Goal: Information Seeking & Learning: Learn about a topic

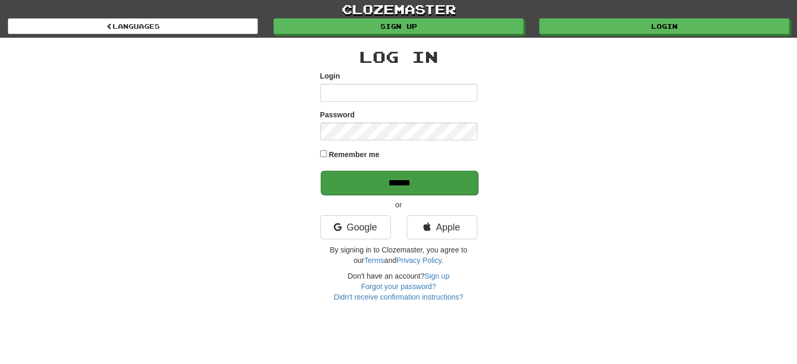
type input "*******"
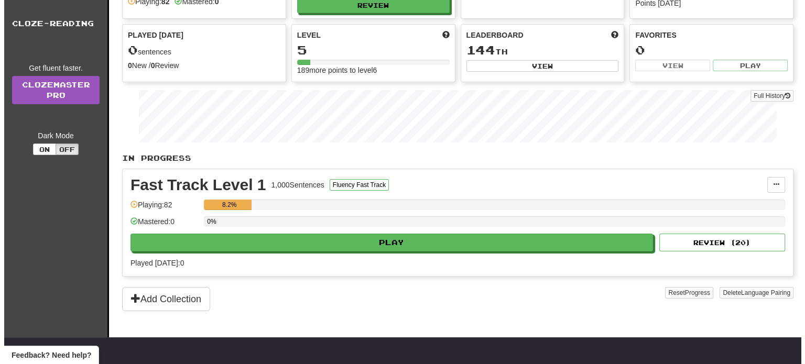
scroll to position [105, 0]
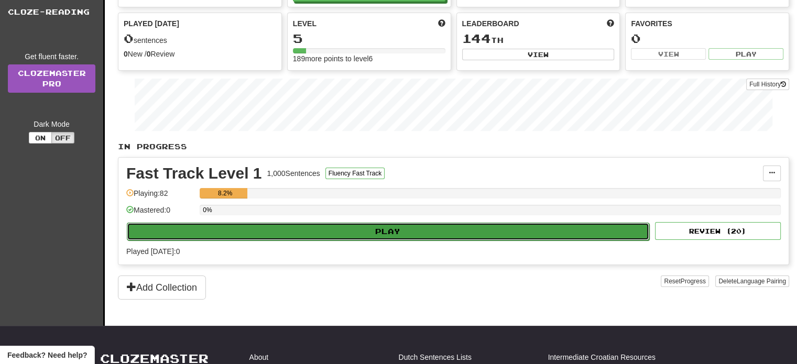
click at [407, 229] on button "Play" at bounding box center [388, 232] width 523 height 18
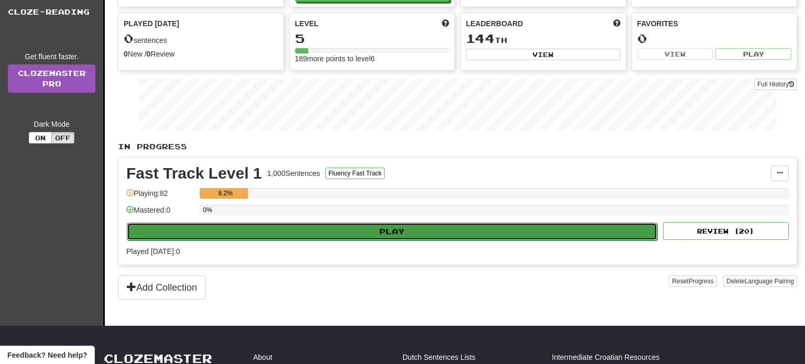
select select "**"
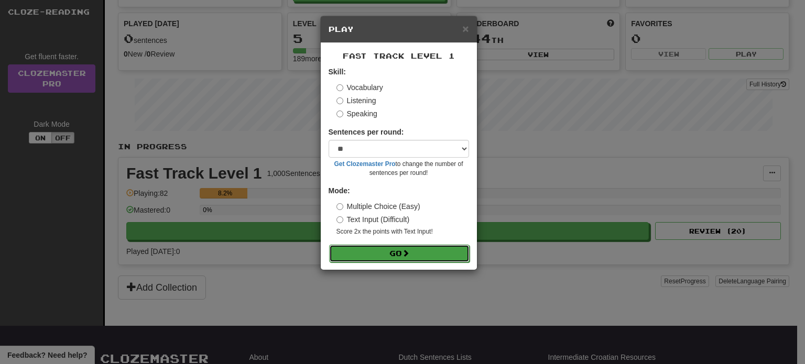
click at [406, 250] on span at bounding box center [405, 252] width 7 height 7
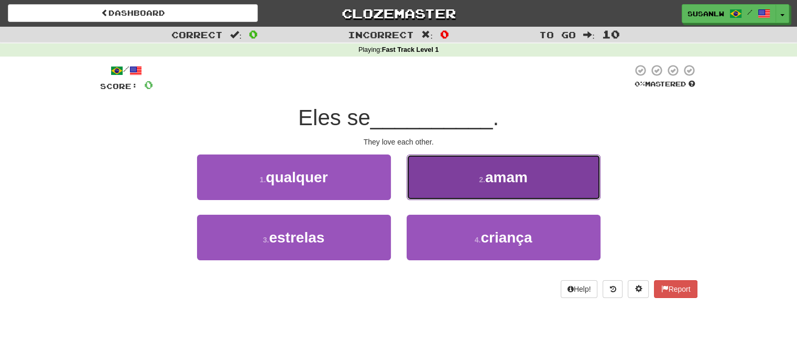
click at [514, 177] on span "amam" at bounding box center [506, 177] width 42 height 16
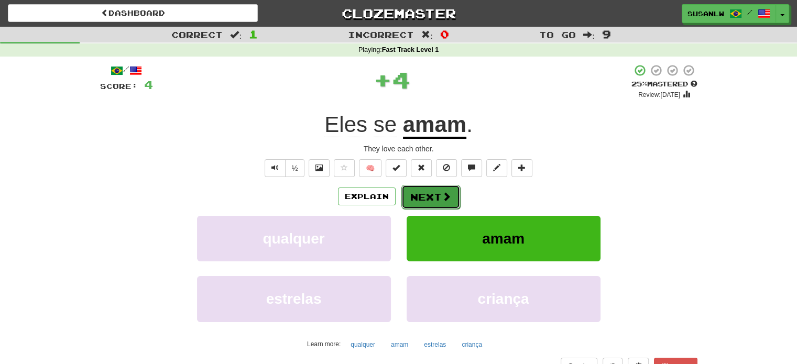
click at [429, 197] on button "Next" at bounding box center [430, 197] width 59 height 24
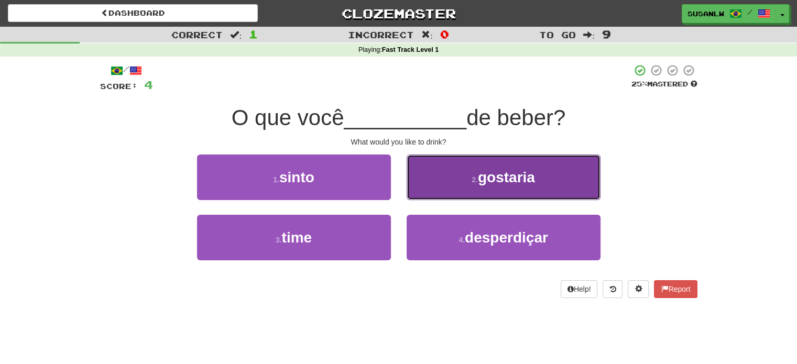
click at [524, 173] on span "gostaria" at bounding box center [506, 177] width 57 height 16
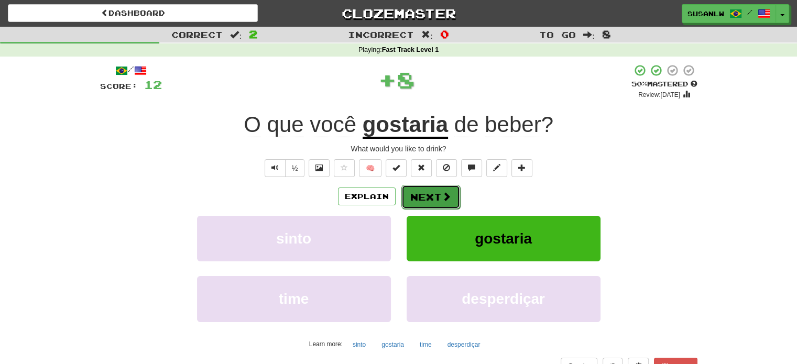
click at [431, 195] on button "Next" at bounding box center [430, 197] width 59 height 24
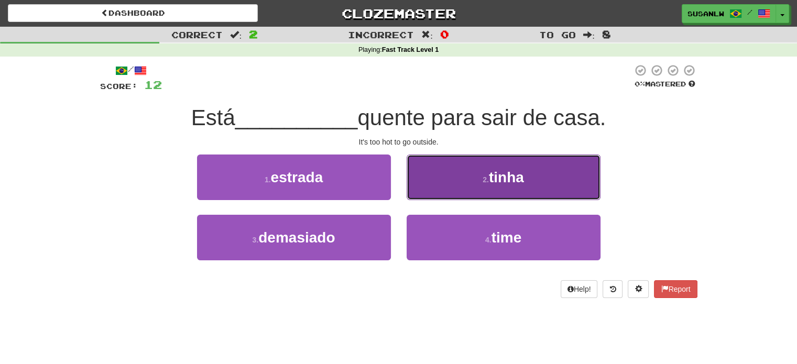
click at [521, 174] on span "tinha" at bounding box center [506, 177] width 35 height 16
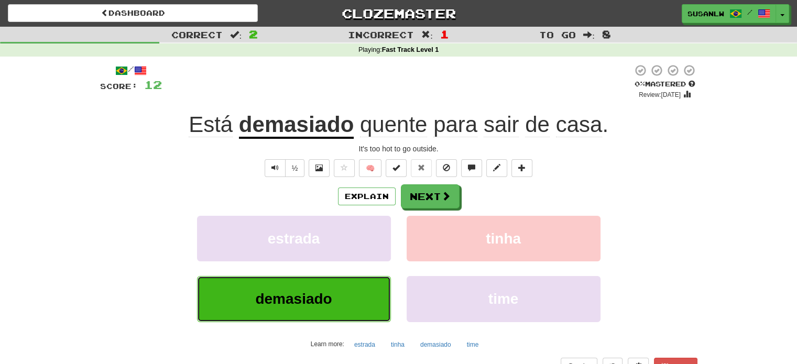
click at [312, 301] on span "demasiado" at bounding box center [293, 299] width 77 height 16
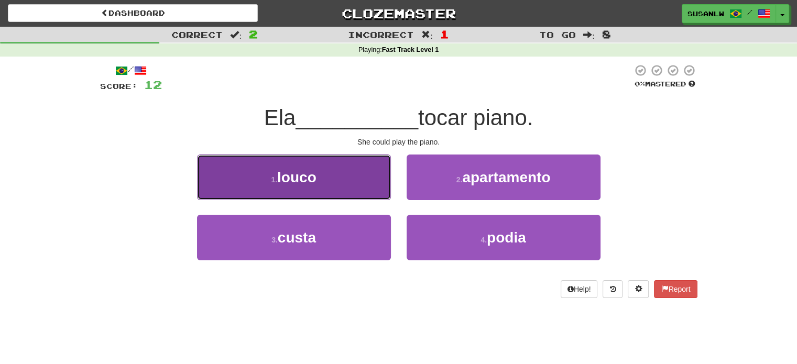
click at [329, 177] on button "1 . louco" at bounding box center [294, 178] width 194 height 46
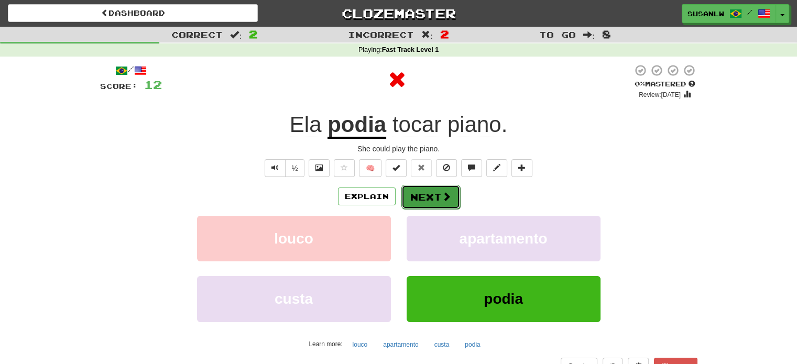
click at [439, 194] on button "Next" at bounding box center [430, 197] width 59 height 24
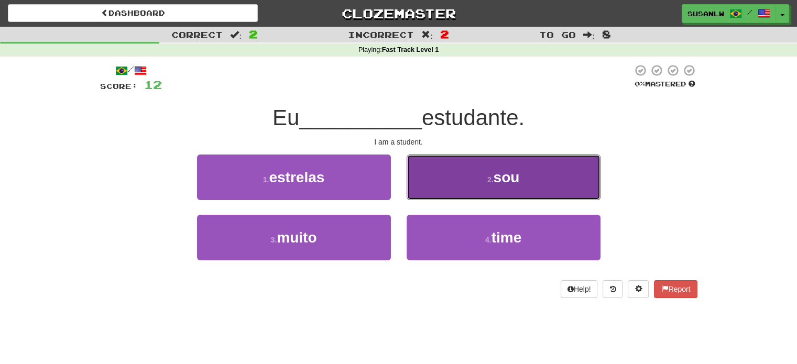
click at [523, 174] on button "2 . sou" at bounding box center [504, 178] width 194 height 46
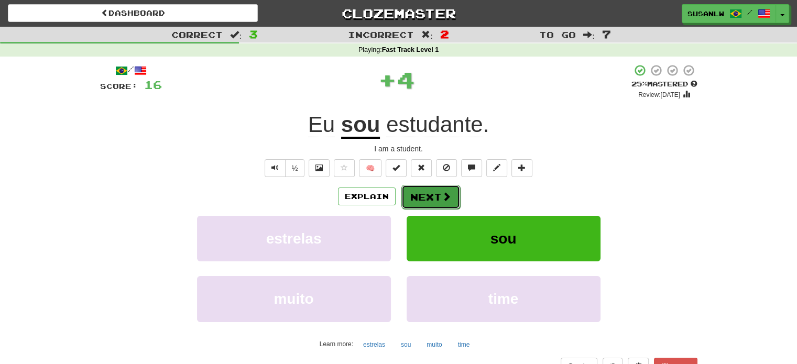
click at [436, 195] on button "Next" at bounding box center [430, 197] width 59 height 24
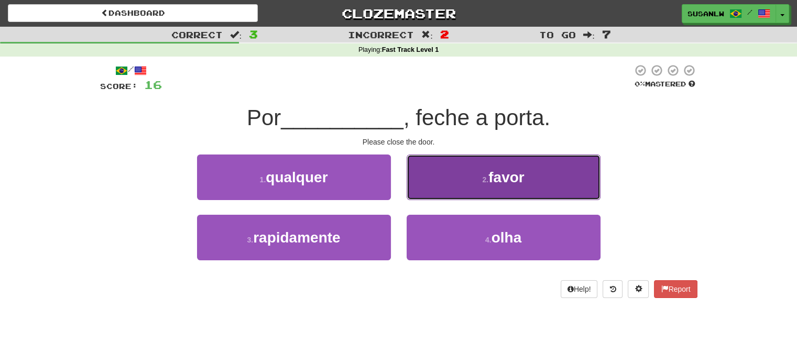
click at [514, 171] on span "favor" at bounding box center [506, 177] width 36 height 16
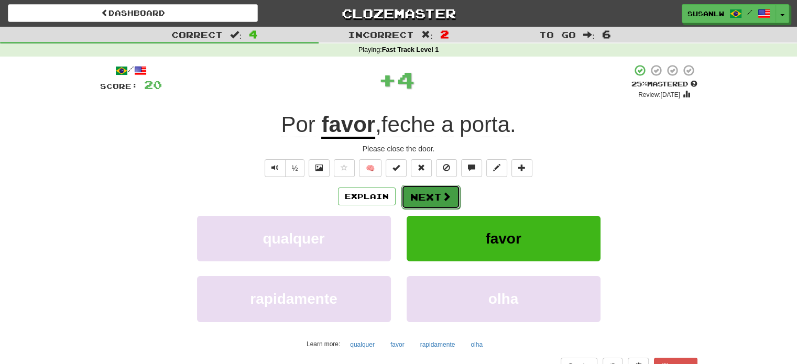
click at [426, 200] on button "Next" at bounding box center [430, 197] width 59 height 24
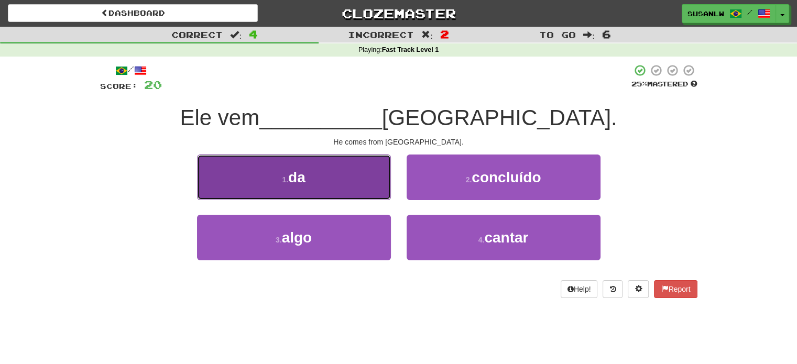
click at [338, 177] on button "1 . da" at bounding box center [294, 178] width 194 height 46
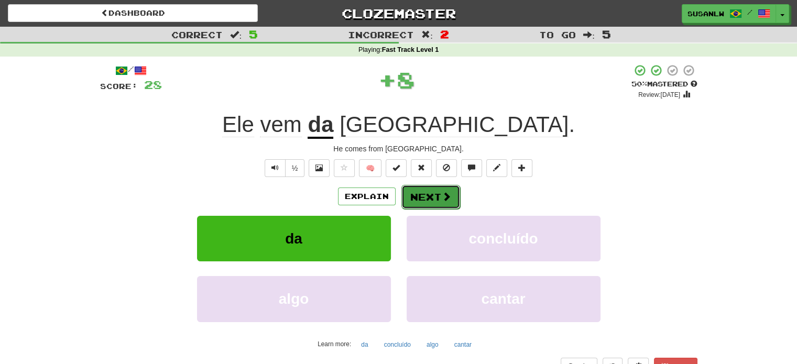
click at [437, 197] on button "Next" at bounding box center [430, 197] width 59 height 24
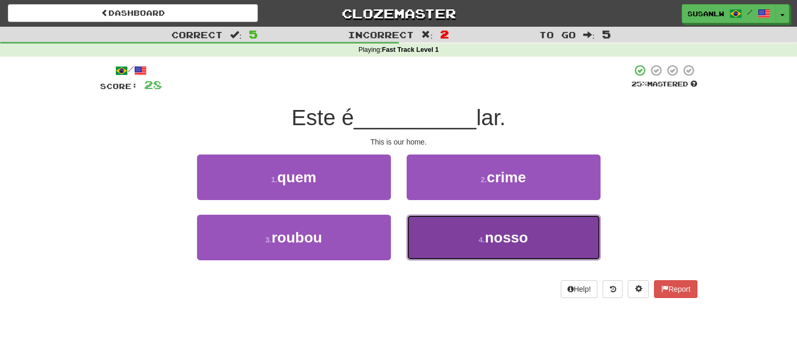
click at [527, 237] on span "nosso" at bounding box center [506, 238] width 43 height 16
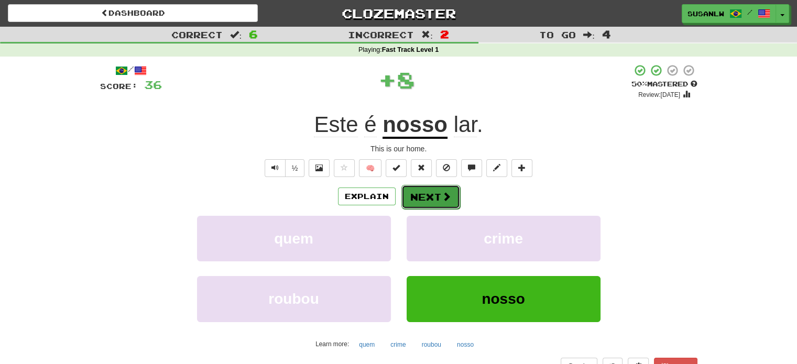
click at [430, 194] on button "Next" at bounding box center [430, 197] width 59 height 24
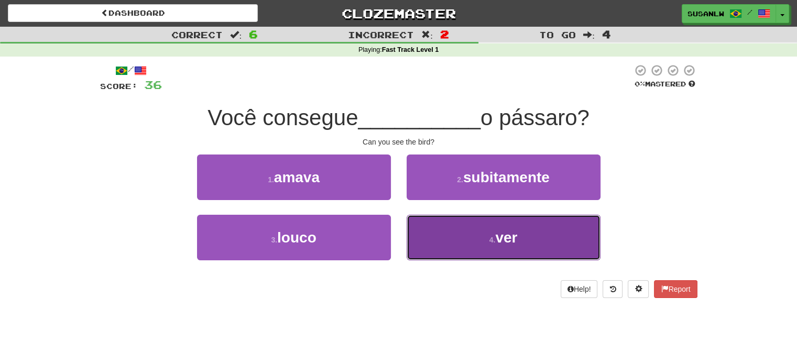
click at [522, 237] on button "4 . ver" at bounding box center [504, 238] width 194 height 46
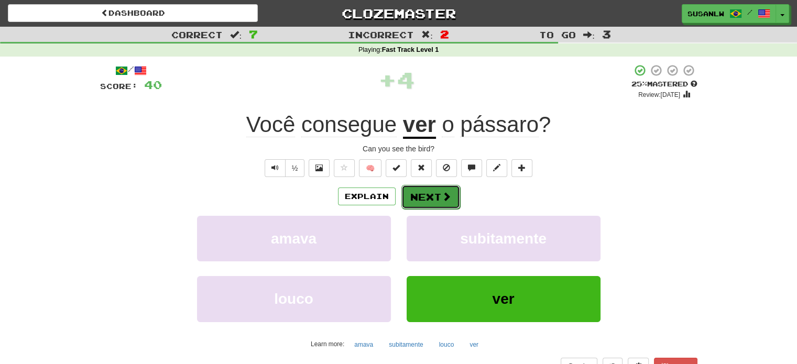
click at [436, 199] on button "Next" at bounding box center [430, 197] width 59 height 24
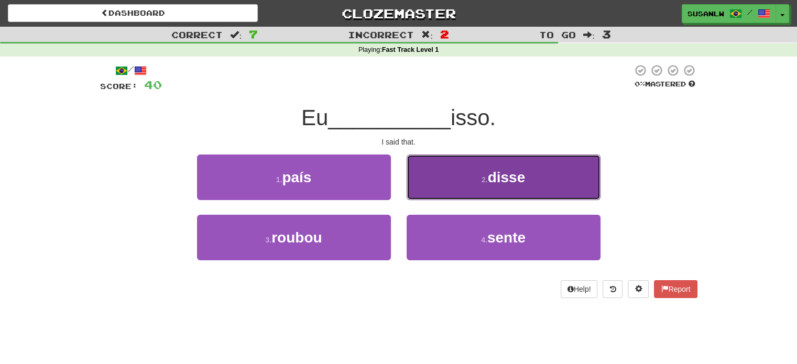
click at [532, 169] on button "2 . disse" at bounding box center [504, 178] width 194 height 46
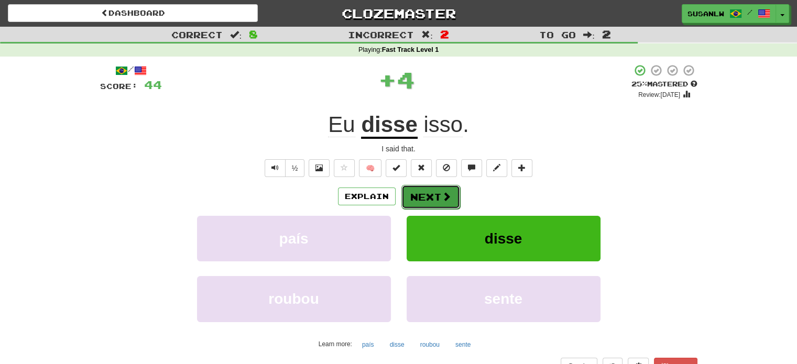
click at [423, 196] on button "Next" at bounding box center [430, 197] width 59 height 24
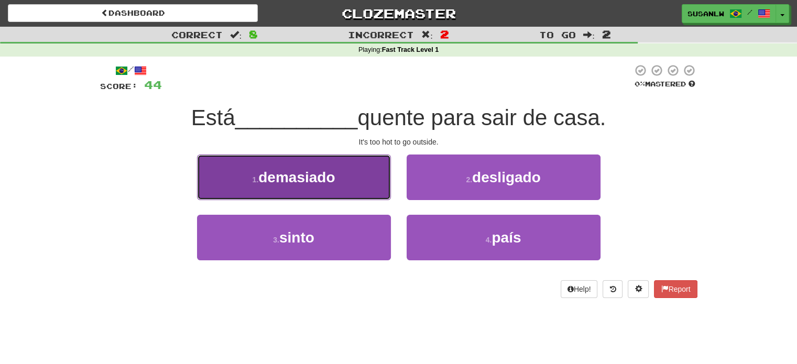
click at [382, 183] on button "1 . demasiado" at bounding box center [294, 178] width 194 height 46
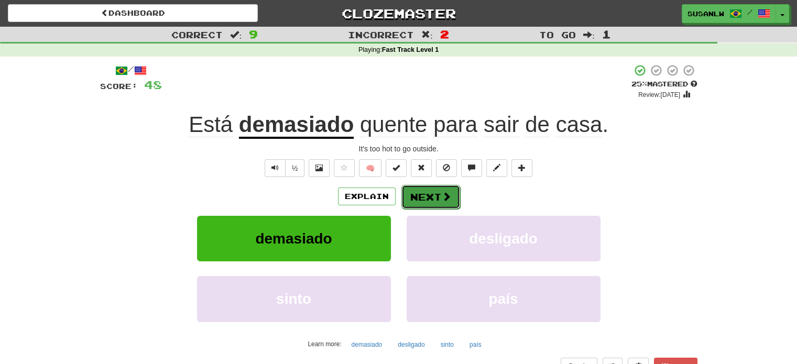
click at [434, 196] on button "Next" at bounding box center [430, 197] width 59 height 24
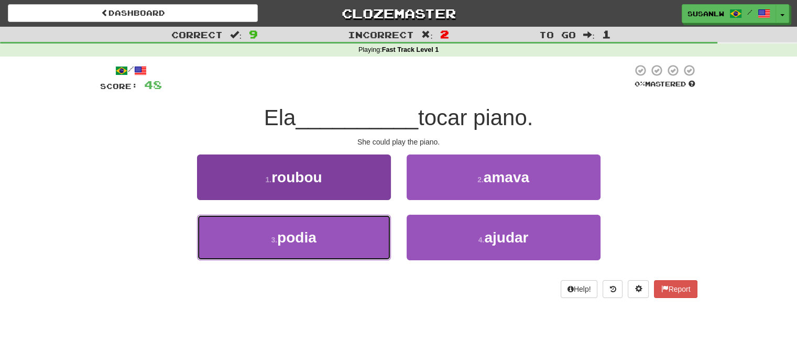
drag, startPoint x: 351, startPoint y: 239, endPoint x: 362, endPoint y: 233, distance: 12.9
click at [351, 238] on button "3 . podia" at bounding box center [294, 238] width 194 height 46
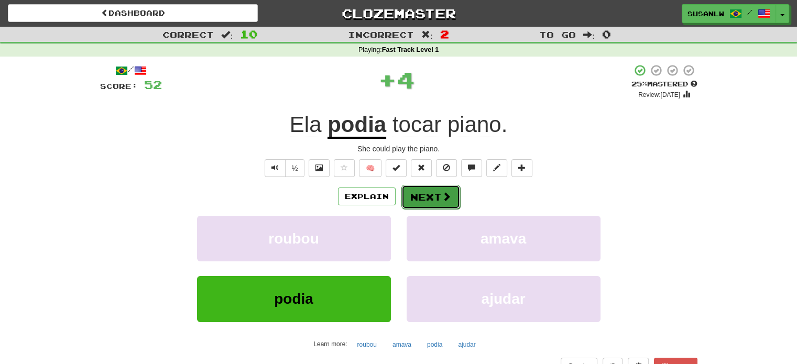
click at [442, 193] on span at bounding box center [446, 196] width 9 height 9
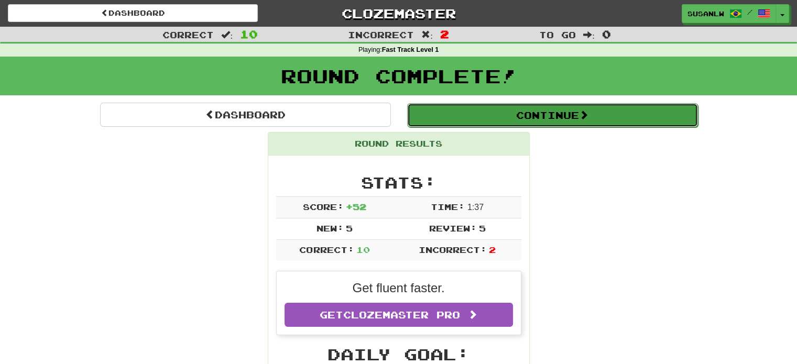
click at [628, 116] on button "Continue" at bounding box center [552, 115] width 291 height 24
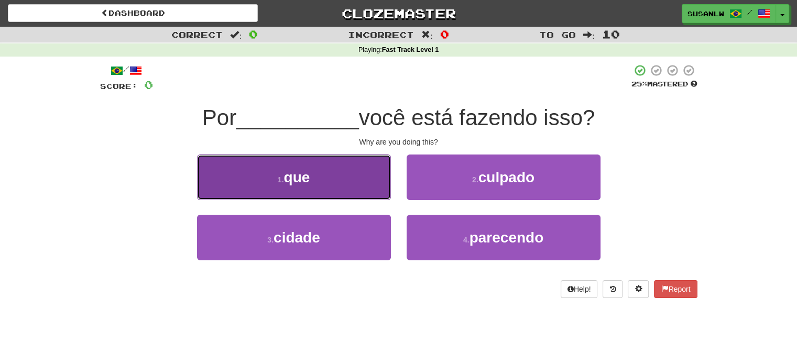
click at [313, 177] on button "1 . que" at bounding box center [294, 178] width 194 height 46
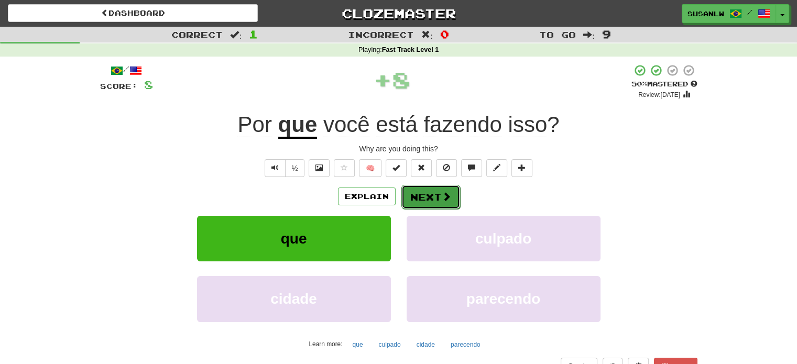
click at [429, 193] on button "Next" at bounding box center [430, 197] width 59 height 24
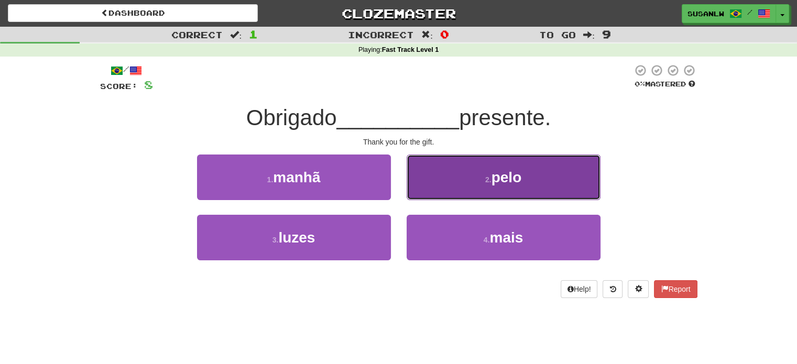
click at [522, 176] on span "pelo" at bounding box center [507, 177] width 30 height 16
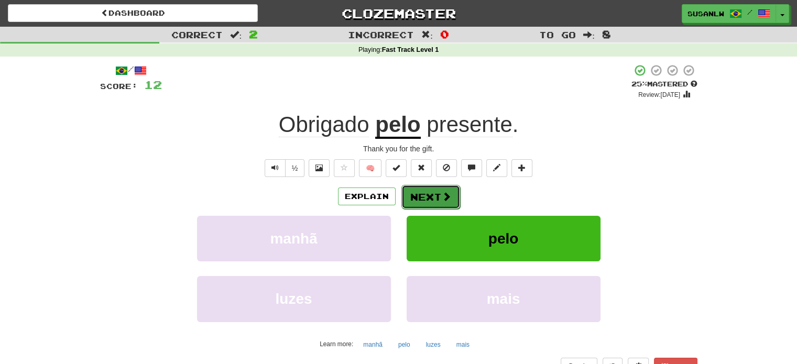
click at [427, 195] on button "Next" at bounding box center [430, 197] width 59 height 24
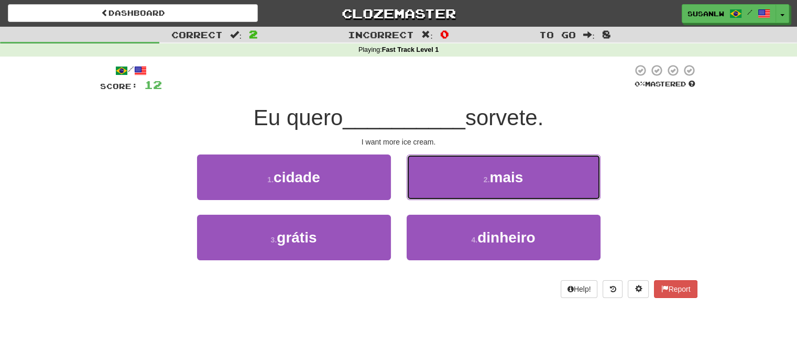
click at [511, 180] on span "mais" at bounding box center [507, 177] width 34 height 16
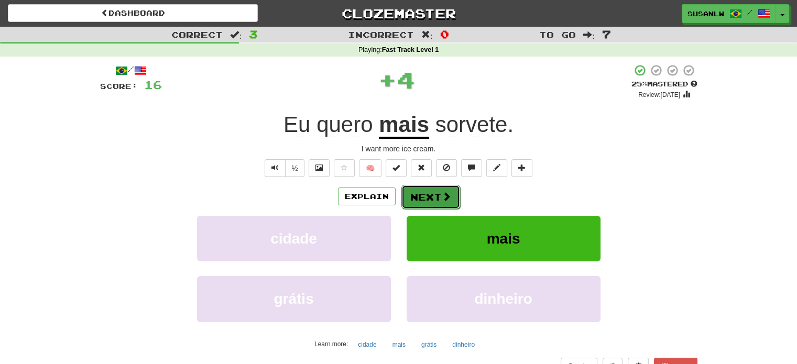
click at [438, 197] on button "Next" at bounding box center [430, 197] width 59 height 24
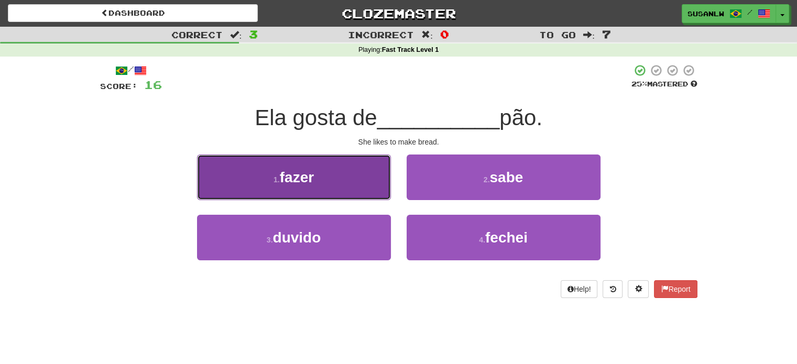
click at [335, 183] on button "1 . fazer" at bounding box center [294, 178] width 194 height 46
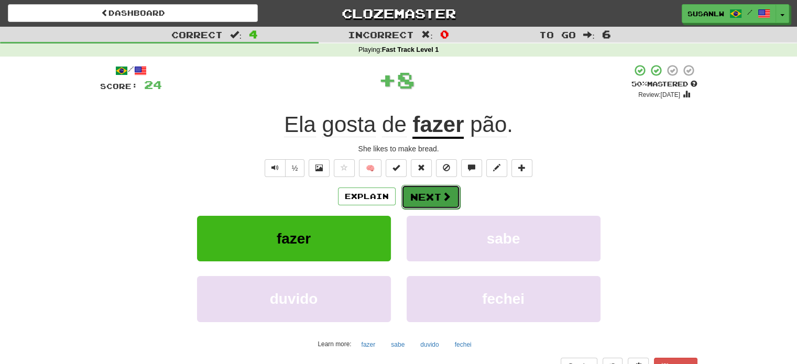
click at [426, 199] on button "Next" at bounding box center [430, 197] width 59 height 24
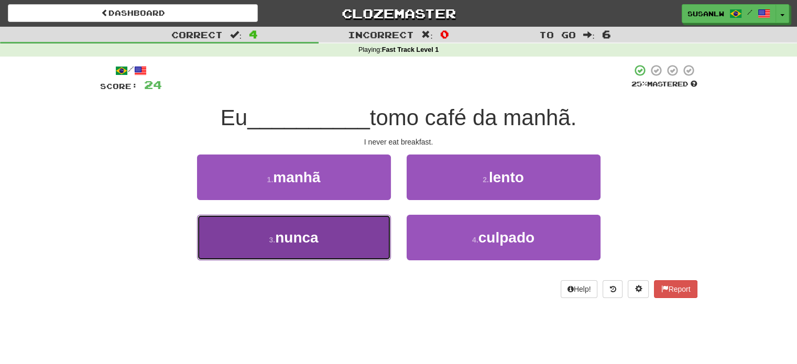
click at [305, 237] on span "nunca" at bounding box center [296, 238] width 43 height 16
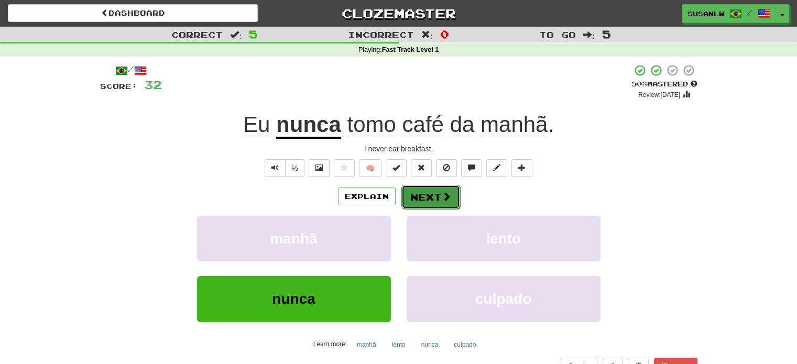
click at [430, 194] on button "Next" at bounding box center [430, 197] width 59 height 24
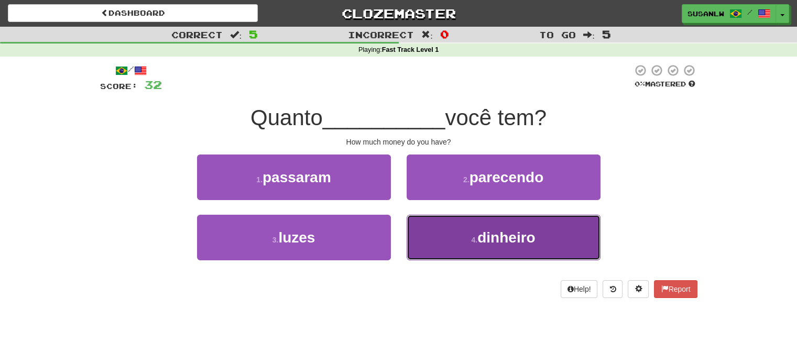
click at [507, 237] on span "dinheiro" at bounding box center [506, 238] width 58 height 16
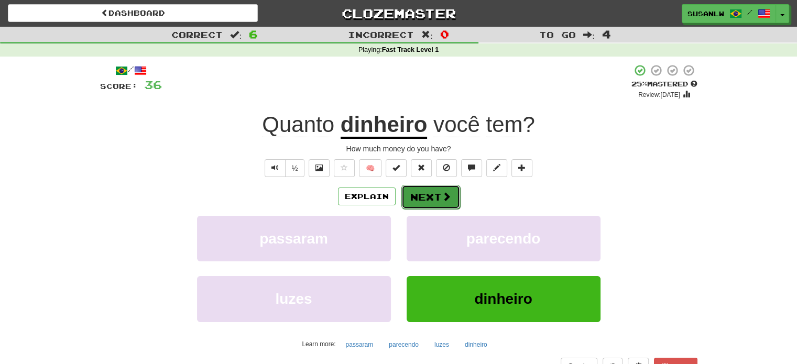
click at [421, 192] on button "Next" at bounding box center [430, 197] width 59 height 24
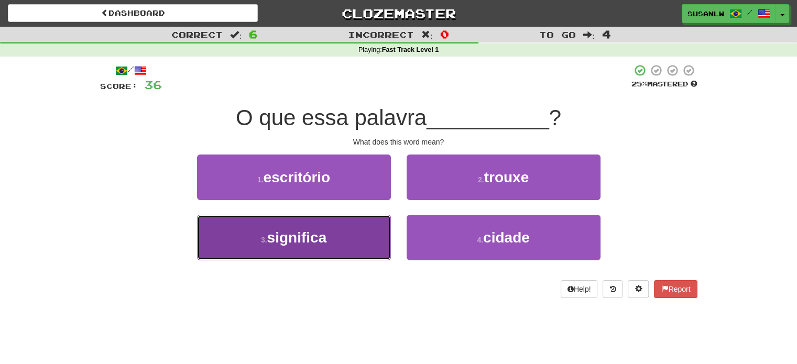
click at [342, 243] on button "3 . significa" at bounding box center [294, 238] width 194 height 46
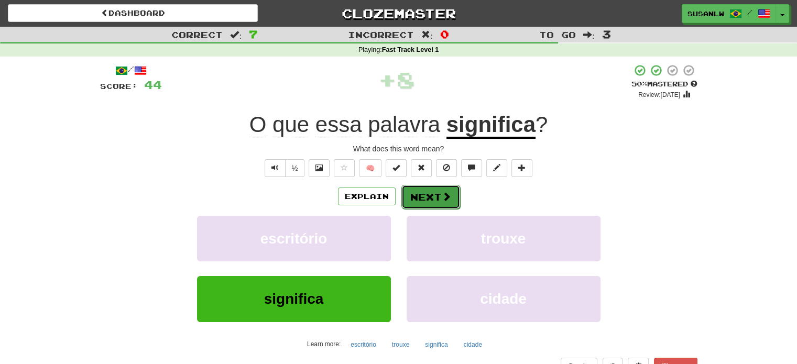
click at [436, 198] on button "Next" at bounding box center [430, 197] width 59 height 24
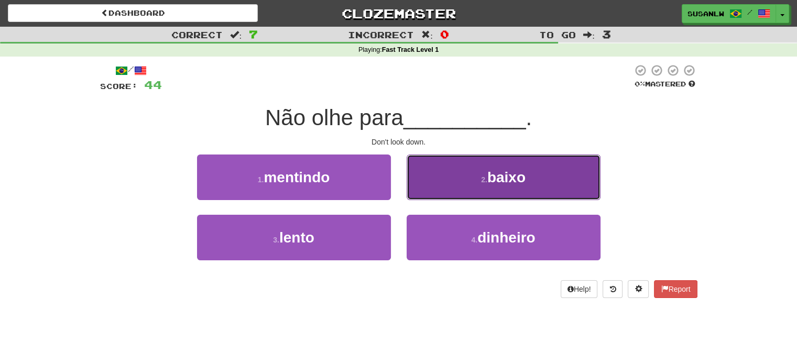
click at [554, 176] on button "2 . baixo" at bounding box center [504, 178] width 194 height 46
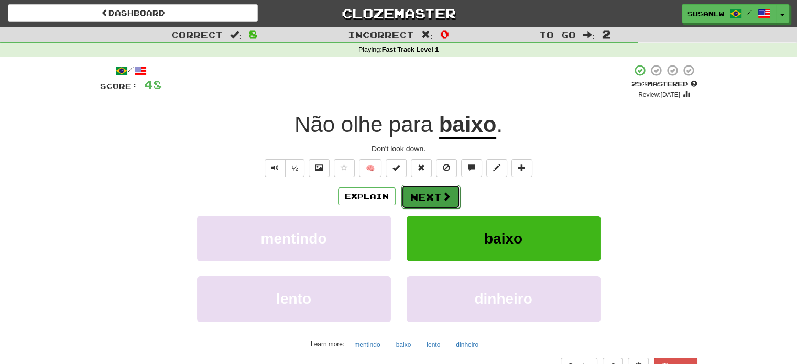
click at [430, 192] on button "Next" at bounding box center [430, 197] width 59 height 24
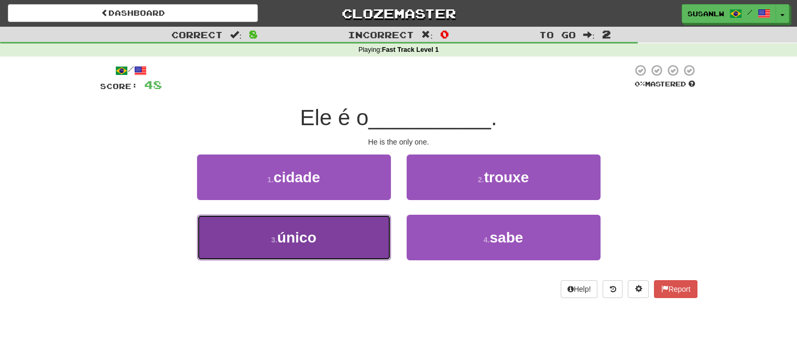
click at [299, 240] on span "único" at bounding box center [296, 238] width 39 height 16
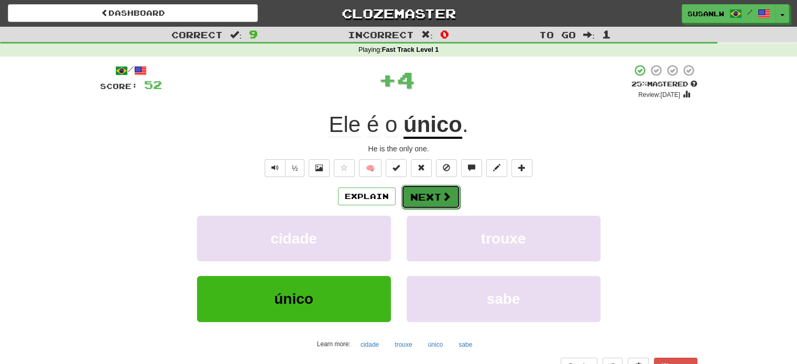
click at [415, 193] on button "Next" at bounding box center [430, 197] width 59 height 24
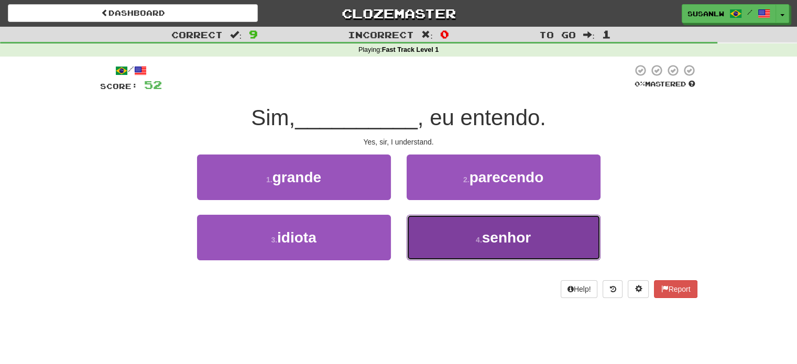
click at [490, 232] on span "senhor" at bounding box center [506, 238] width 49 height 16
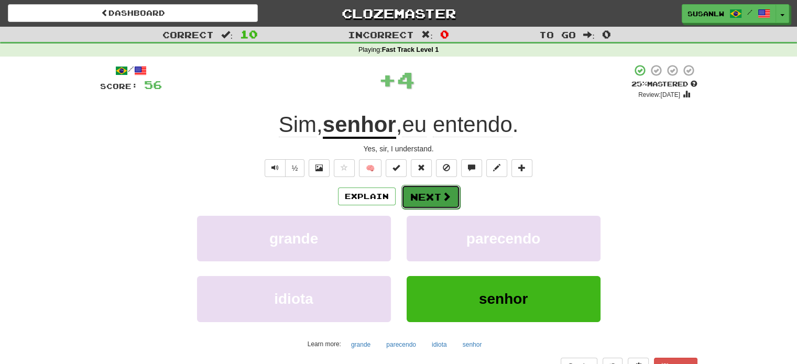
click at [437, 194] on button "Next" at bounding box center [430, 197] width 59 height 24
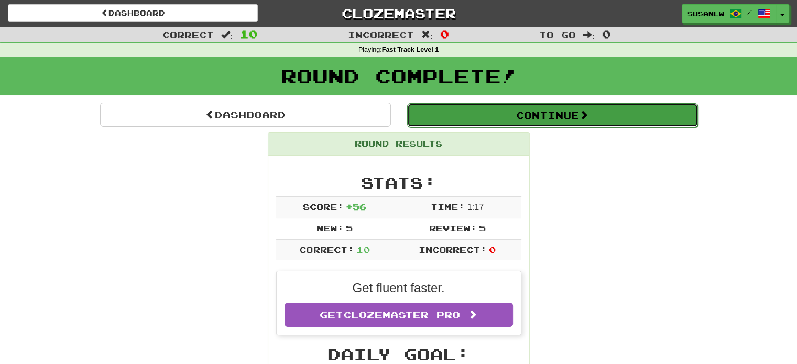
click at [560, 114] on button "Continue" at bounding box center [552, 115] width 291 height 24
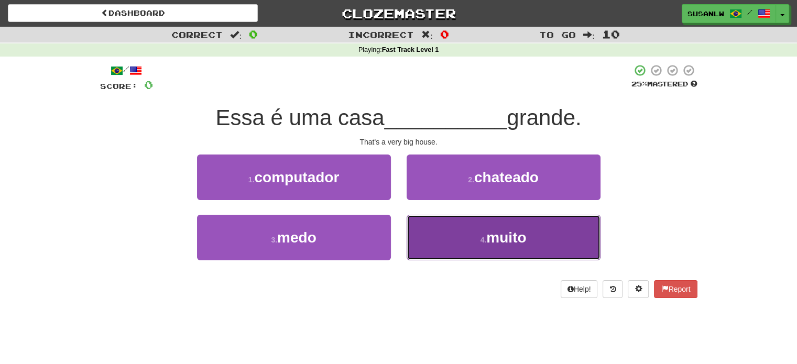
click at [510, 242] on span "muito" at bounding box center [506, 238] width 40 height 16
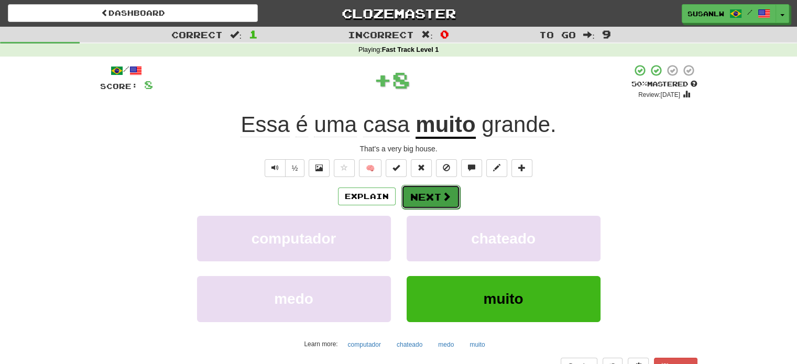
click at [442, 195] on span at bounding box center [446, 196] width 9 height 9
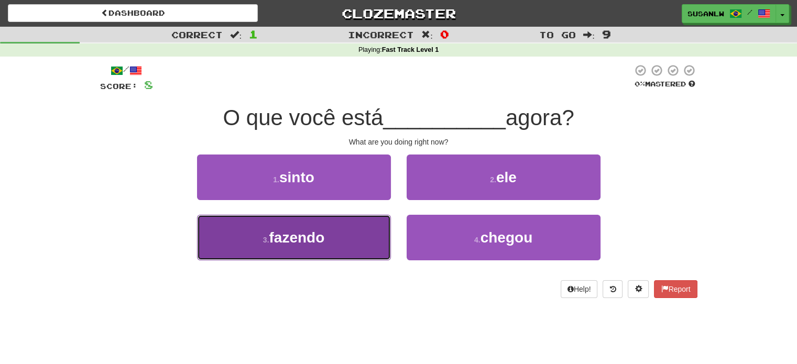
click at [320, 239] on span "fazendo" at bounding box center [297, 238] width 56 height 16
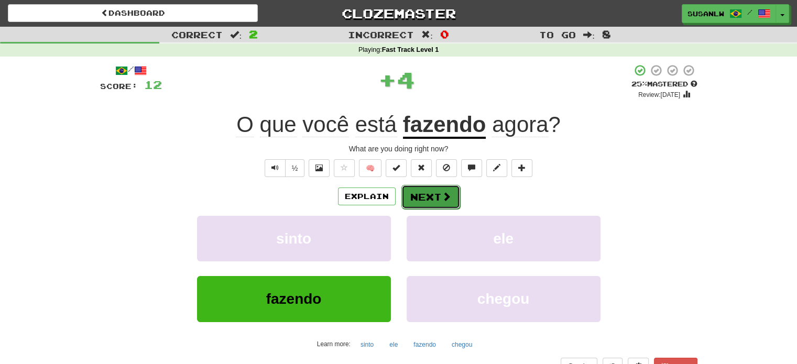
click at [432, 195] on button "Next" at bounding box center [430, 197] width 59 height 24
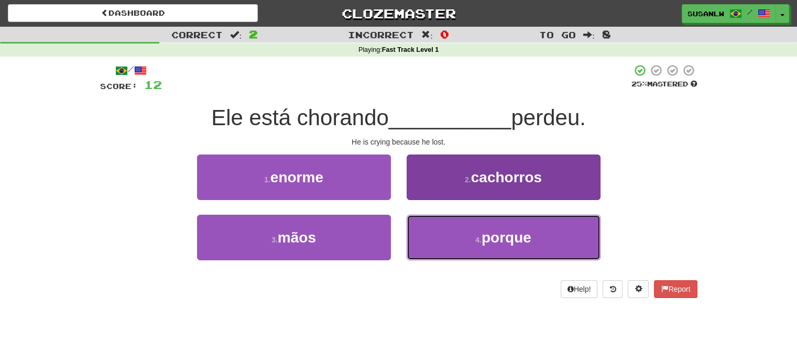
click at [515, 241] on span "porque" at bounding box center [507, 238] width 50 height 16
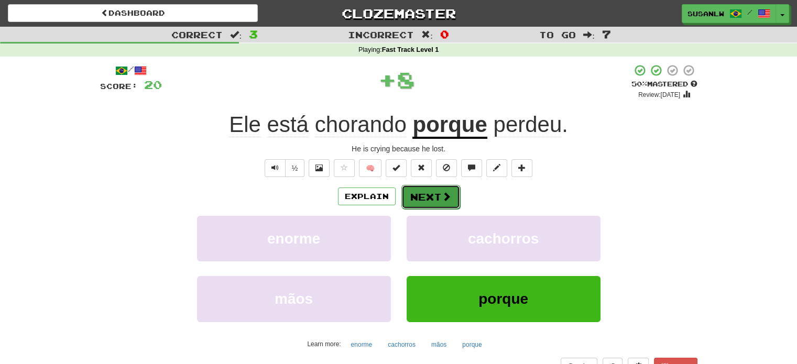
click at [428, 191] on button "Next" at bounding box center [430, 197] width 59 height 24
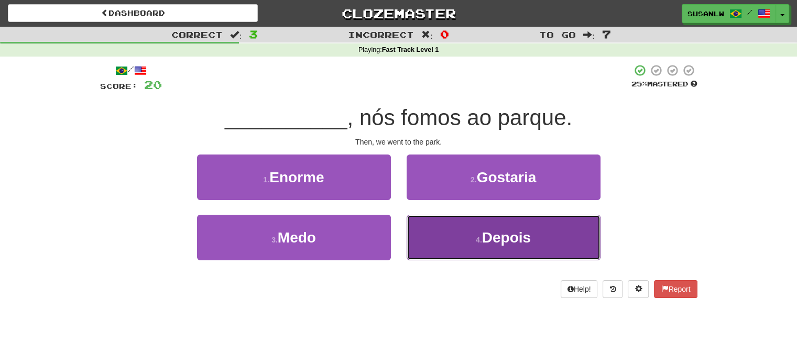
click at [518, 238] on span "Depois" at bounding box center [506, 238] width 49 height 16
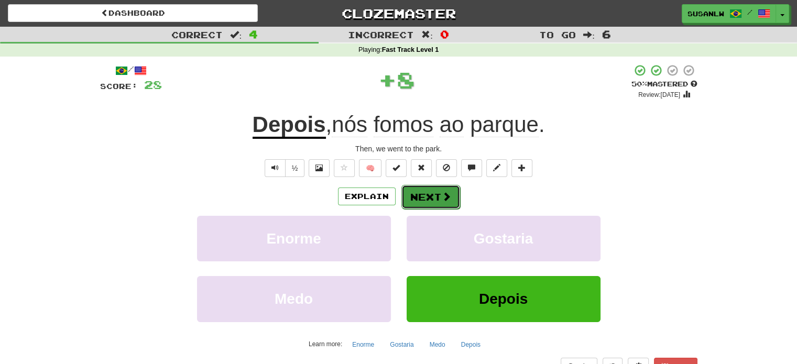
click at [439, 199] on button "Next" at bounding box center [430, 197] width 59 height 24
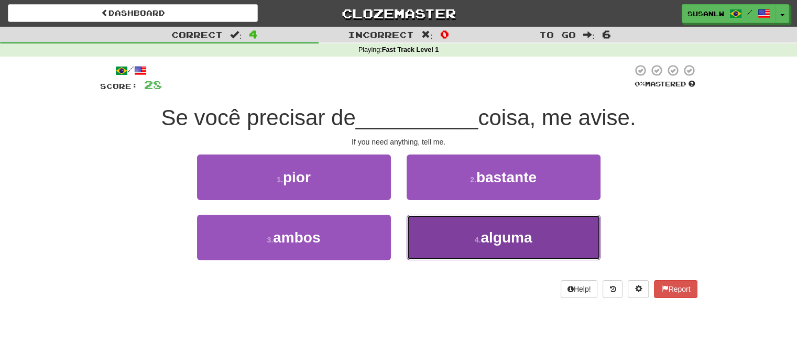
click at [502, 236] on span "alguma" at bounding box center [506, 238] width 51 height 16
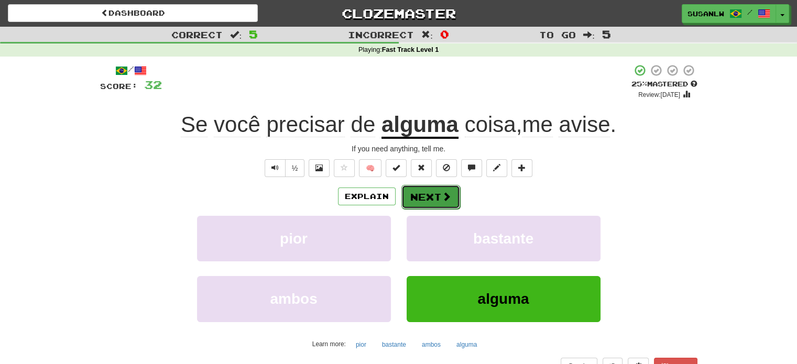
click at [436, 198] on button "Next" at bounding box center [430, 197] width 59 height 24
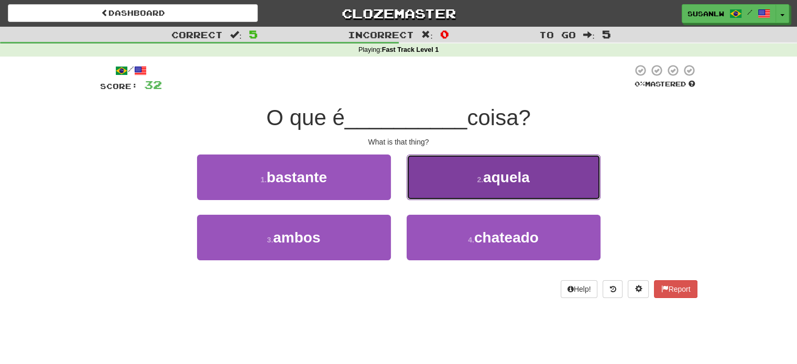
click at [501, 173] on span "aquela" at bounding box center [506, 177] width 47 height 16
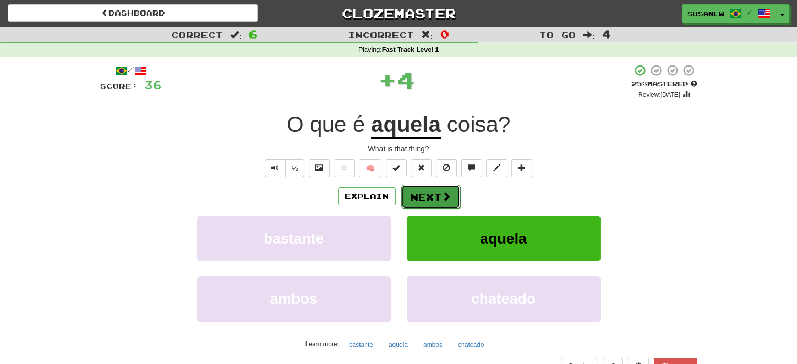
click at [419, 193] on button "Next" at bounding box center [430, 197] width 59 height 24
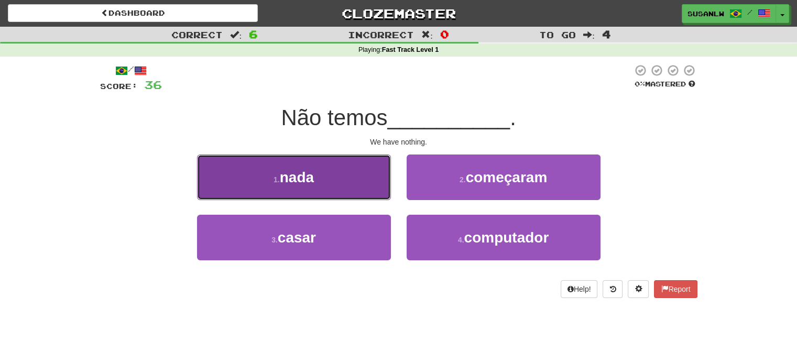
click at [339, 180] on button "1 . nada" at bounding box center [294, 178] width 194 height 46
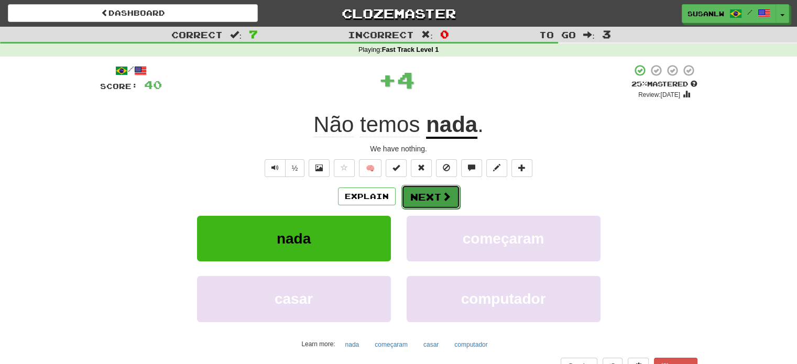
click at [436, 195] on button "Next" at bounding box center [430, 197] width 59 height 24
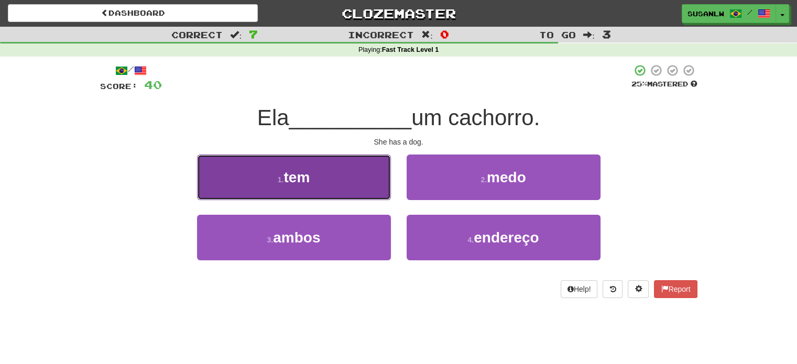
click at [321, 172] on button "1 . tem" at bounding box center [294, 178] width 194 height 46
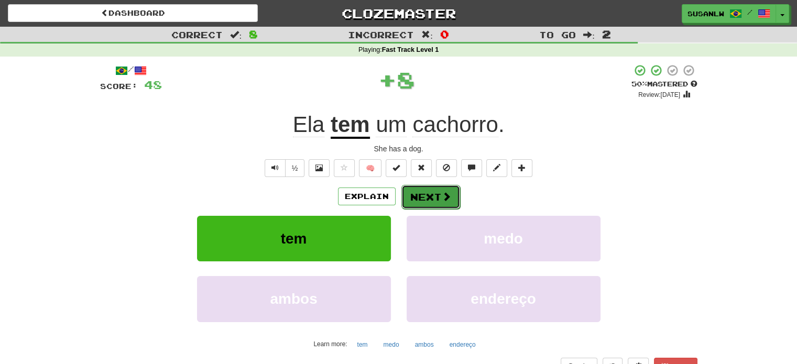
click at [430, 195] on button "Next" at bounding box center [430, 197] width 59 height 24
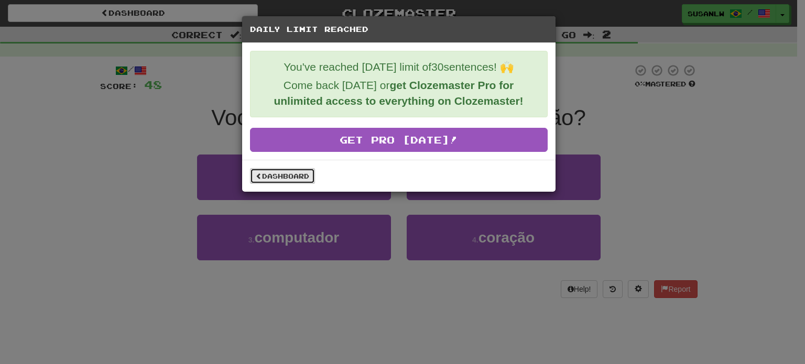
click at [288, 173] on link "Dashboard" at bounding box center [282, 176] width 65 height 16
